Goal: Task Accomplishment & Management: Use online tool/utility

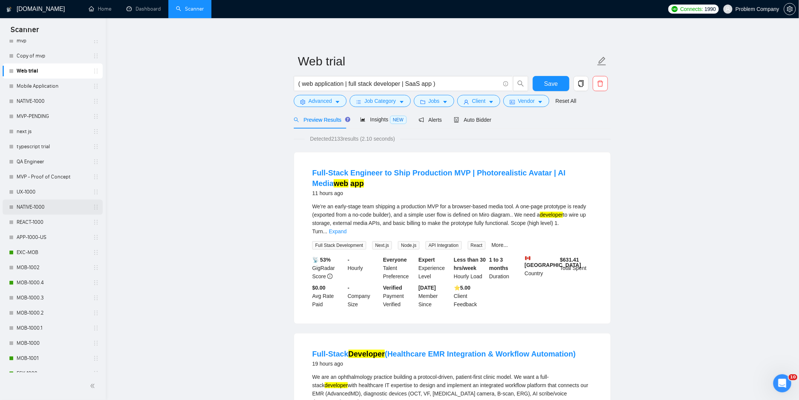
scroll to position [181, 0]
click at [46, 282] on link "MOB-1000.4" at bounding box center [53, 281] width 72 height 15
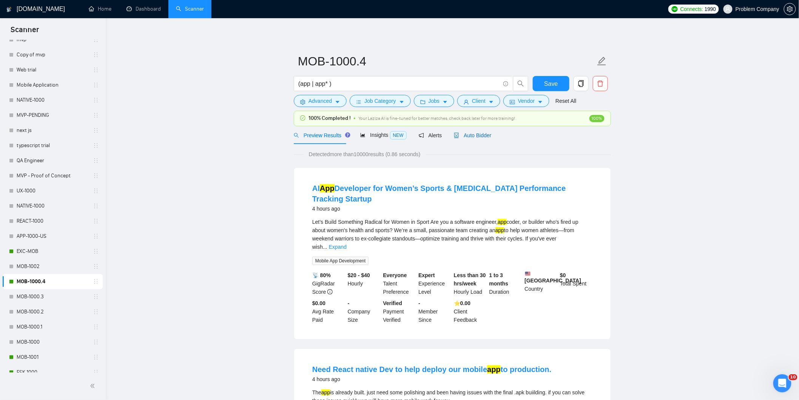
click at [470, 137] on span "Auto Bidder" at bounding box center [472, 135] width 37 height 6
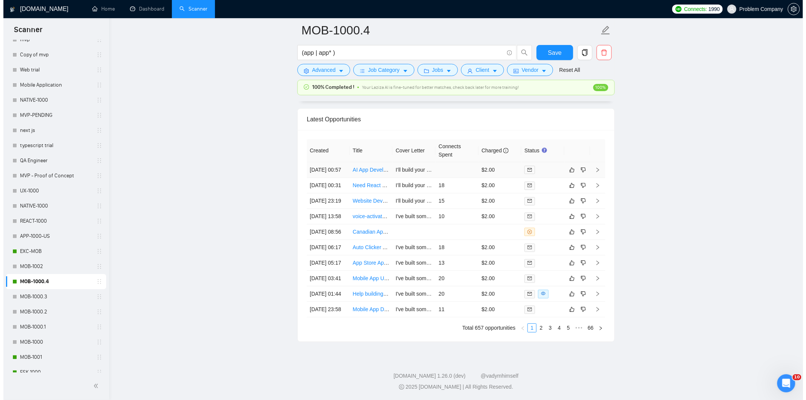
scroll to position [1846, 0]
click at [339, 209] on td "[DATE] 23:19" at bounding box center [324, 200] width 43 height 15
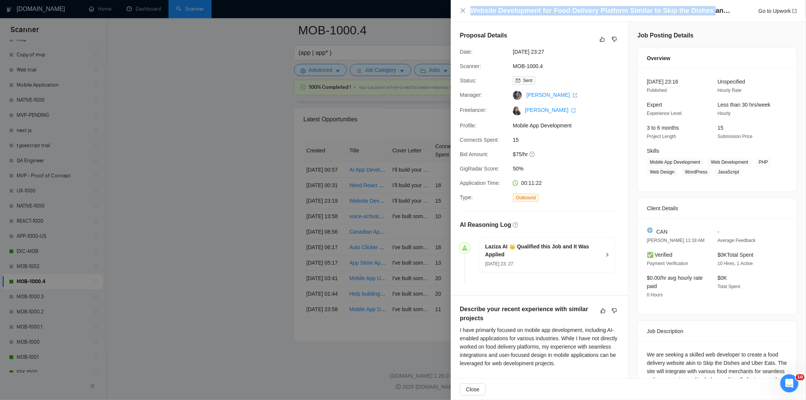
drag, startPoint x: 470, startPoint y: 11, endPoint x: 705, endPoint y: 15, distance: 235.0
click at [705, 15] on h4 "Website Development for Food Delivery Platform Similar to Skip the Dishes and U…" at bounding box center [600, 10] width 261 height 9
copy h4 "Website Development for Food Delivery Platform Similar to Skip the Dishes"
